Goal: Find specific page/section: Find specific page/section

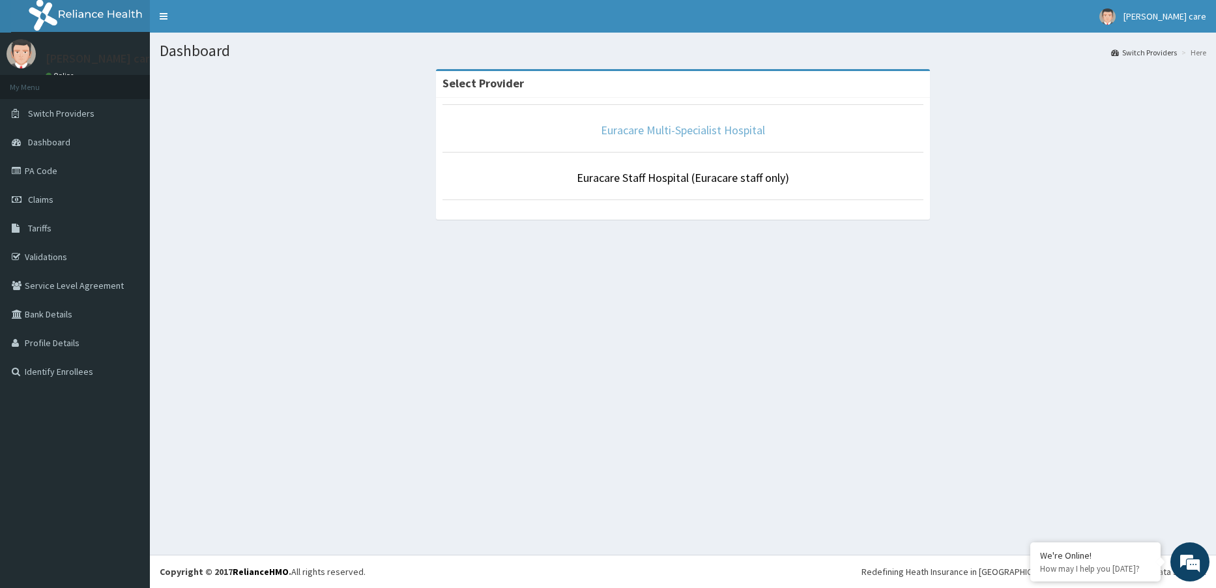
click at [655, 132] on link "Euracare Multi-Specialist Hospital" at bounding box center [683, 130] width 164 height 15
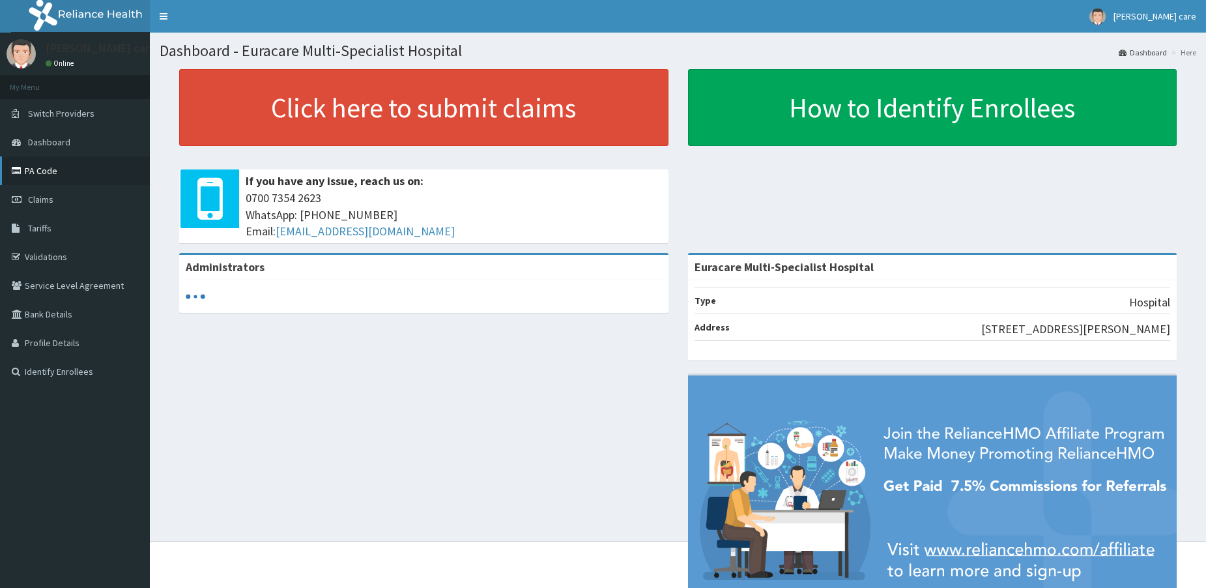
click at [42, 172] on link "PA Code" at bounding box center [75, 170] width 150 height 29
